Goal: Task Accomplishment & Management: Manage account settings

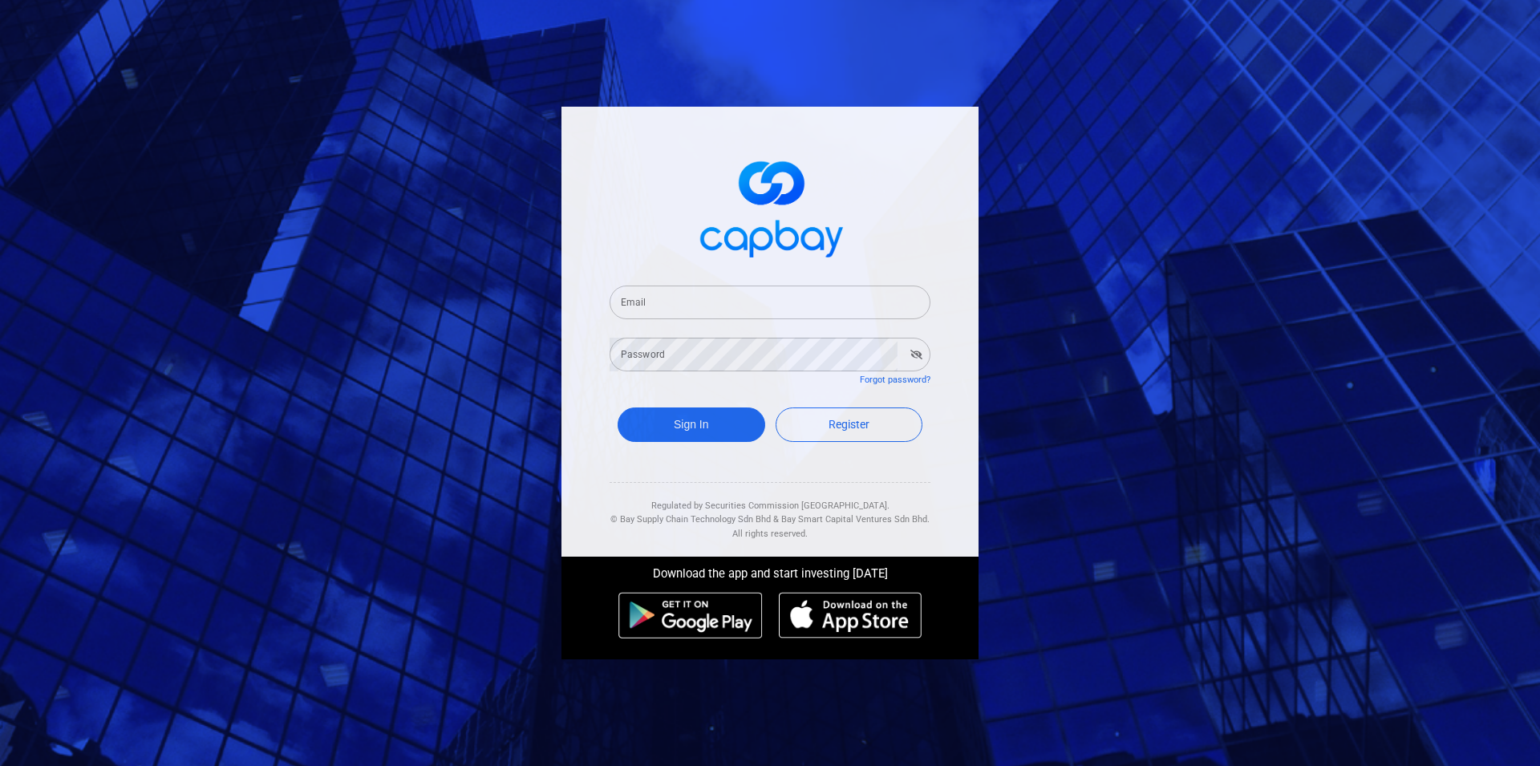
type input "[EMAIL_ADDRESS][DOMAIN_NAME]"
click at [703, 435] on button "Sign In" at bounding box center [691, 424] width 148 height 34
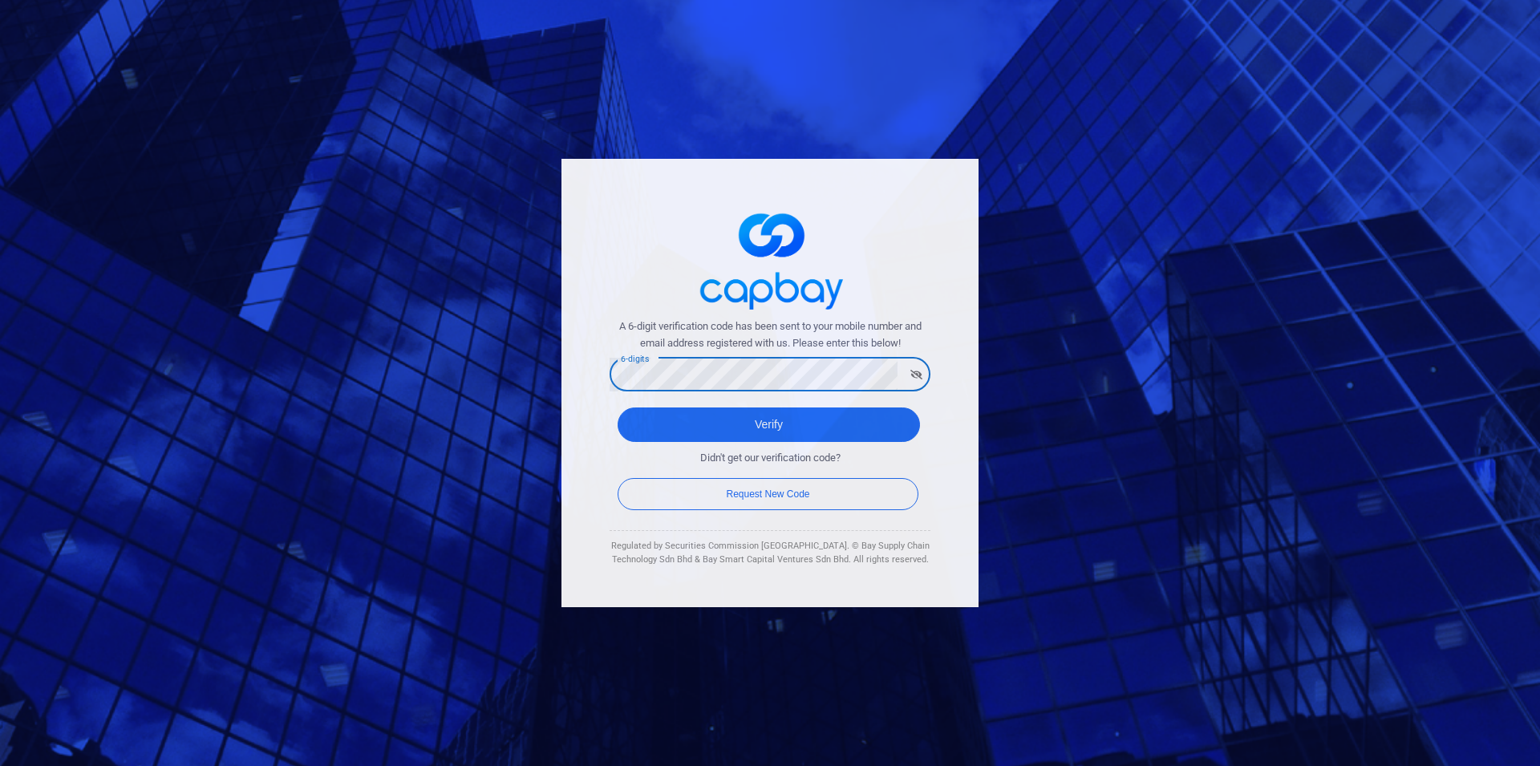
click at [617, 407] on button "Verify" at bounding box center [768, 424] width 302 height 34
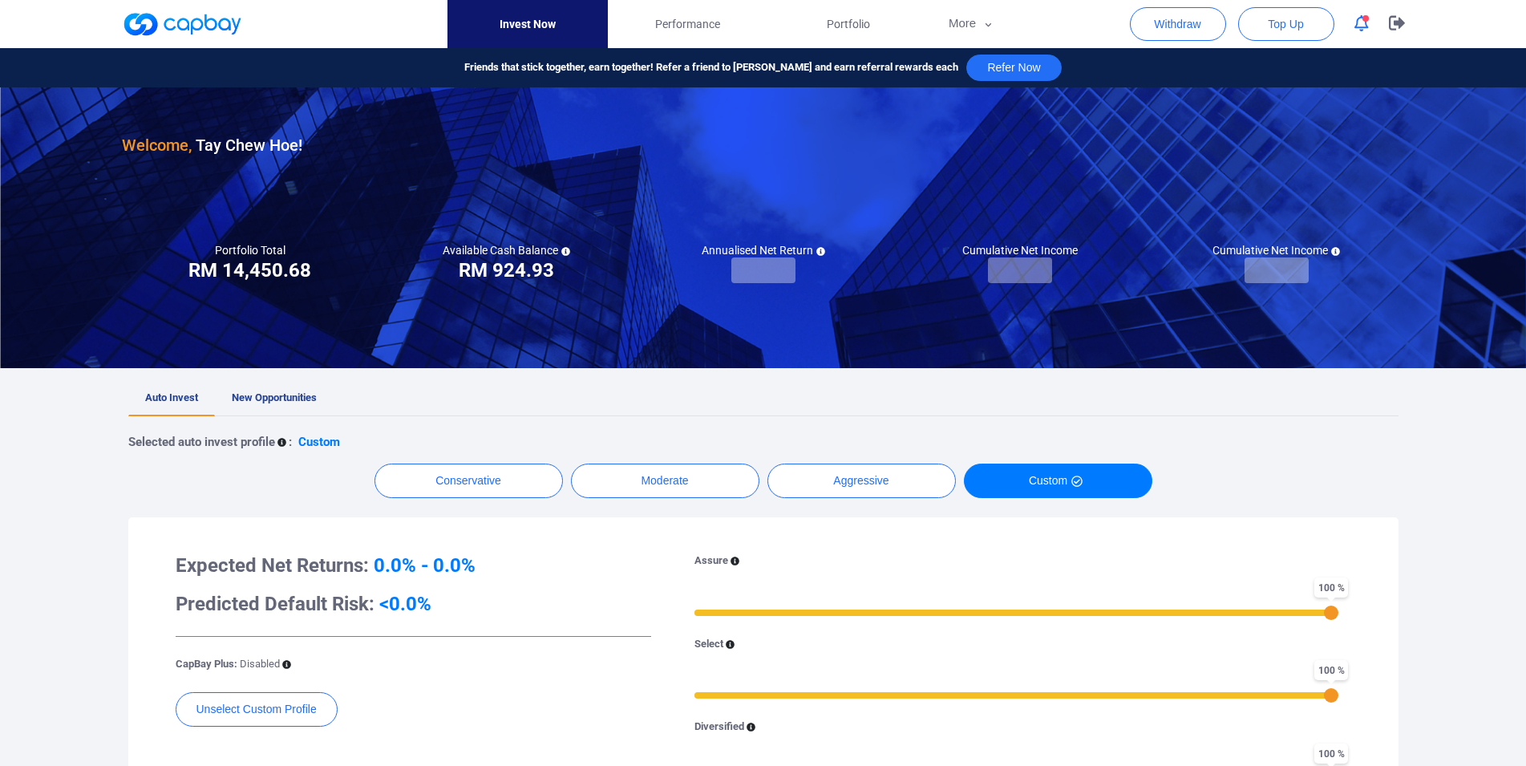
checkbox input "true"
click at [962, 19] on button "More" at bounding box center [972, 24] width 86 height 48
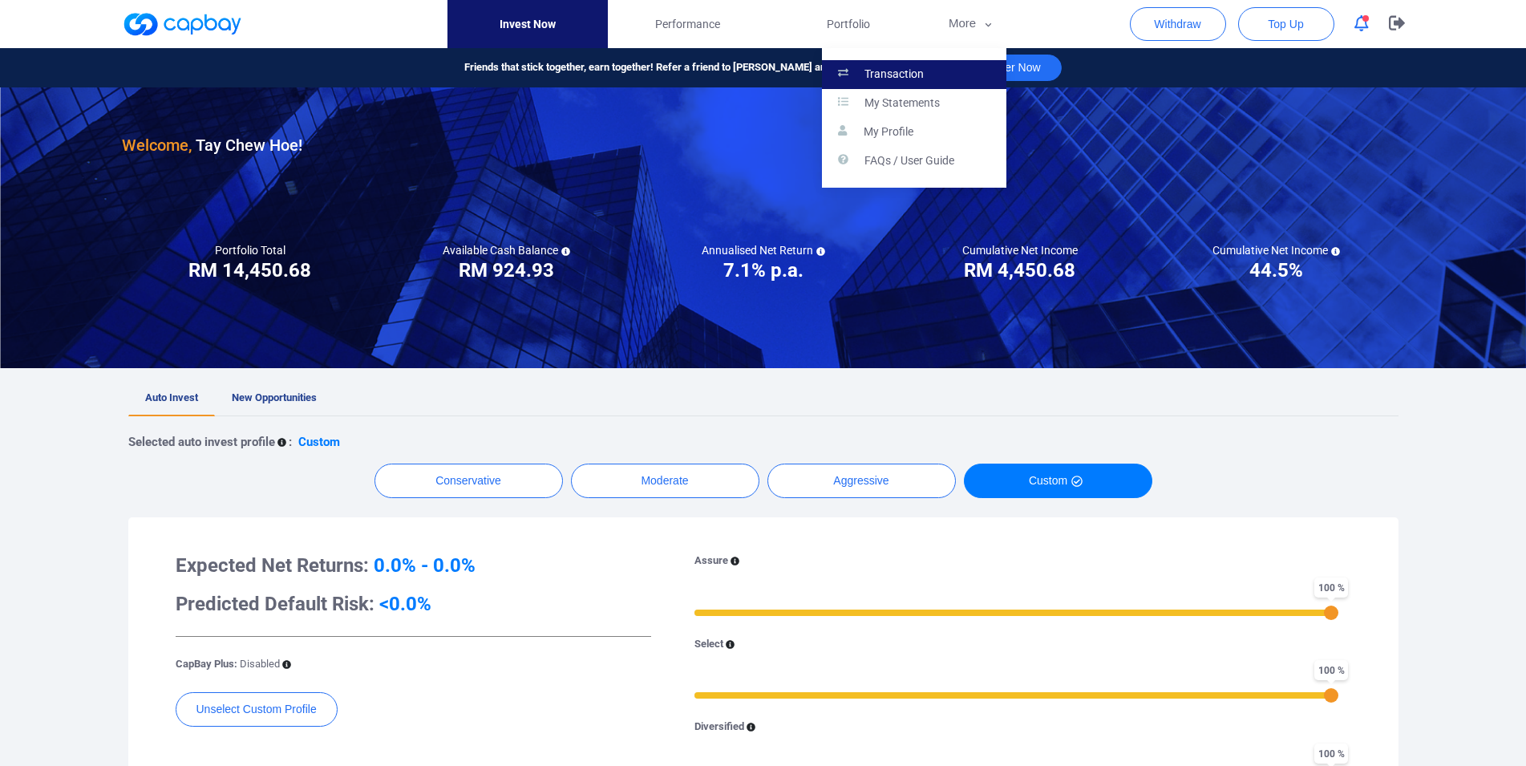
click at [942, 71] on link "Transaction" at bounding box center [914, 74] width 184 height 29
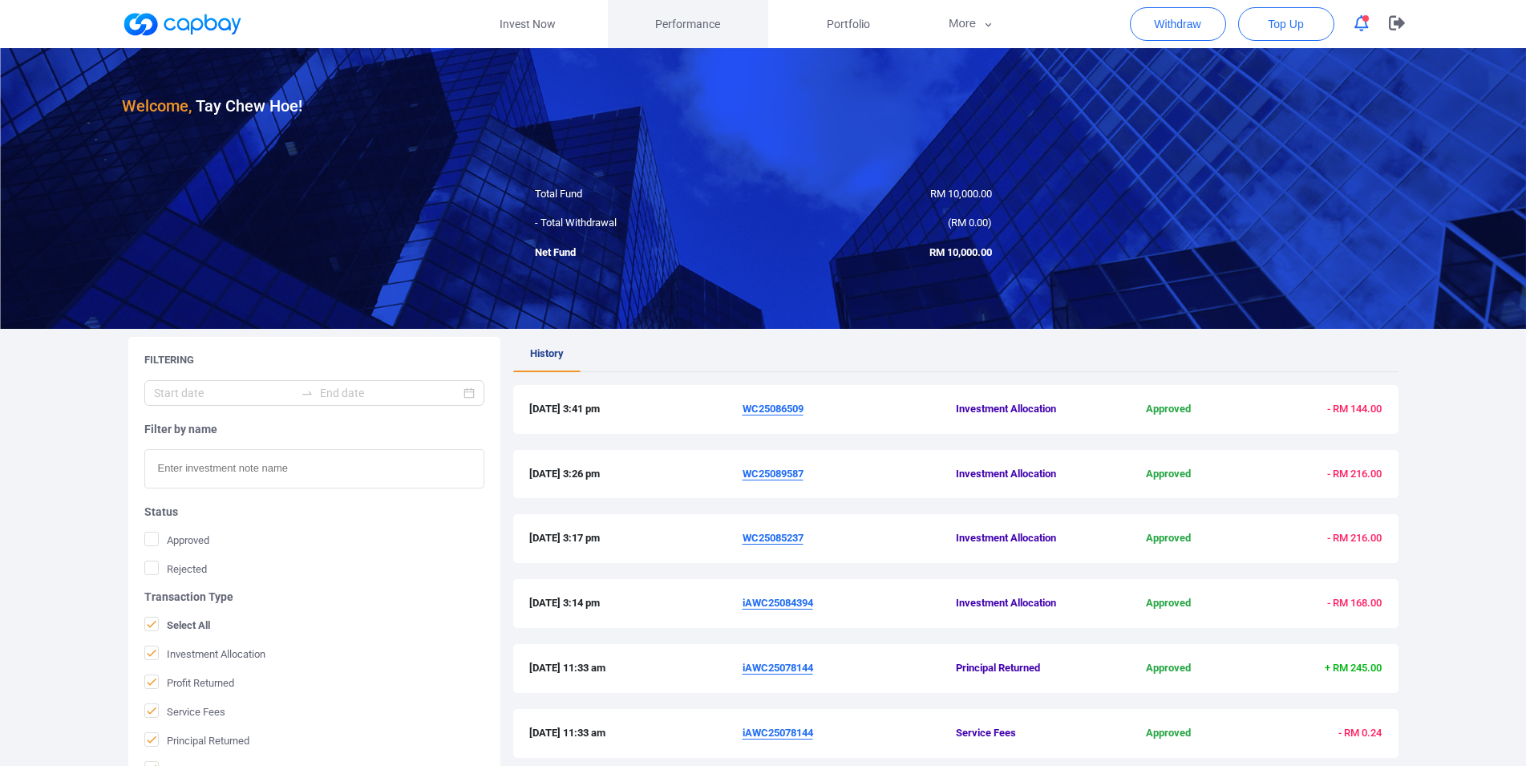
click at [708, 21] on span "Performance" at bounding box center [687, 24] width 65 height 18
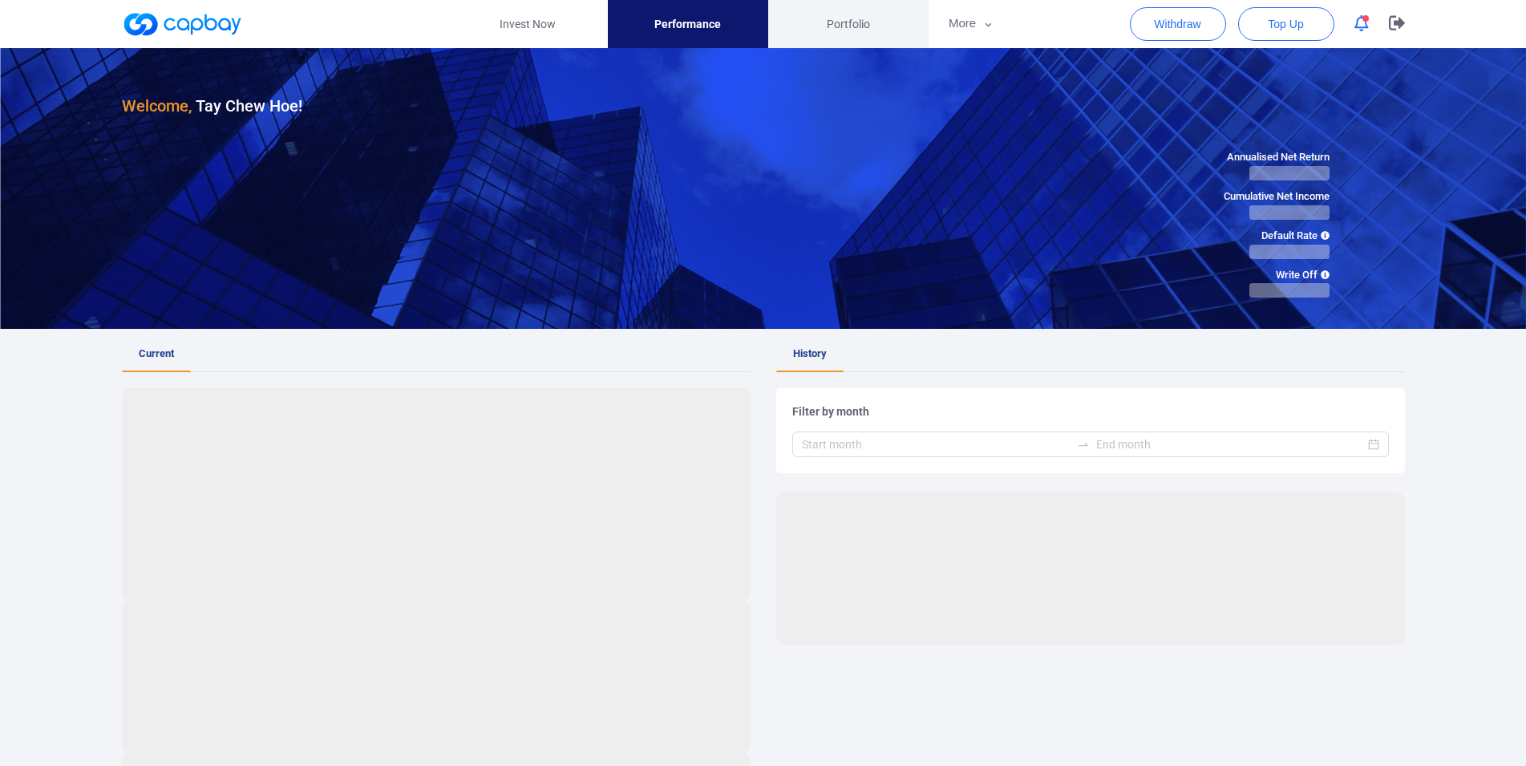
click at [810, 28] on link "Portfolio" at bounding box center [848, 24] width 160 height 48
